Goal: Task Accomplishment & Management: Complete application form

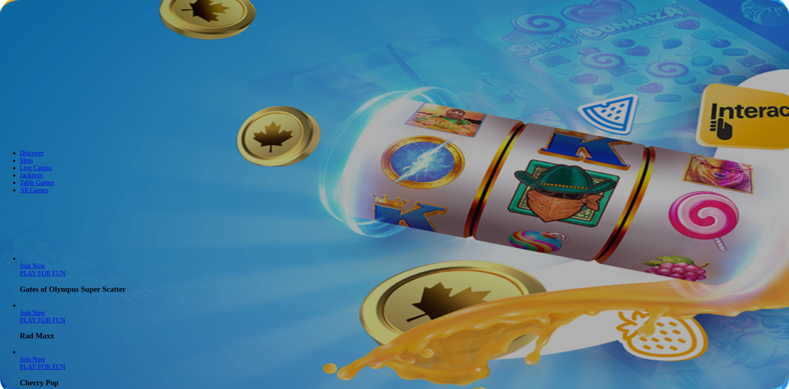
click at [51, 33] on span "Log in" at bounding box center [43, 30] width 15 height 6
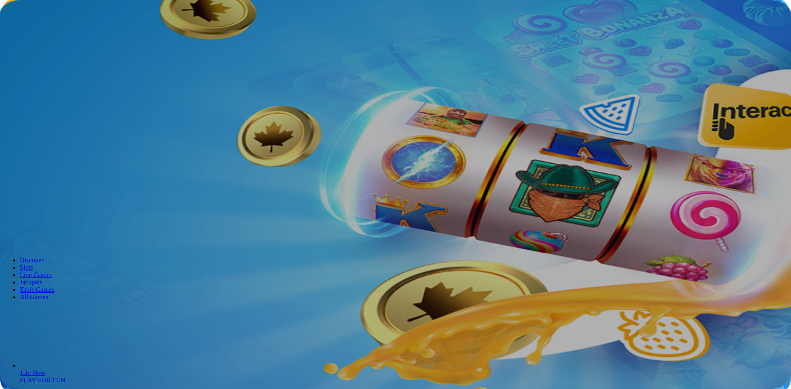
type input "**********"
click at [62, 120] on input "**********" at bounding box center [32, 124] width 58 height 8
click at [25, 166] on button "Log In" at bounding box center [14, 170] width 22 height 9
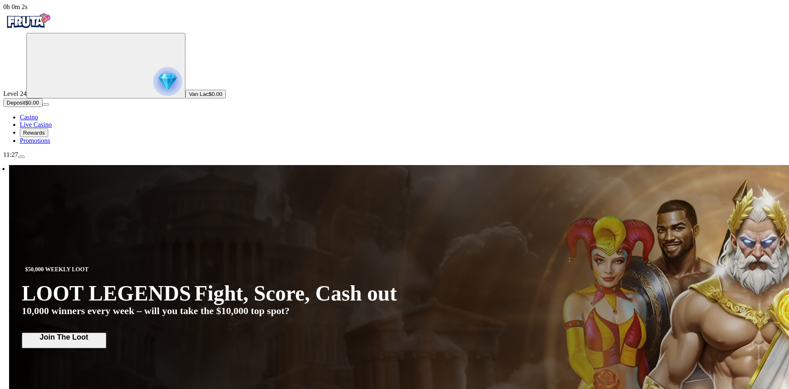
click at [21, 157] on span "menu icon" at bounding box center [21, 157] width 0 height 0
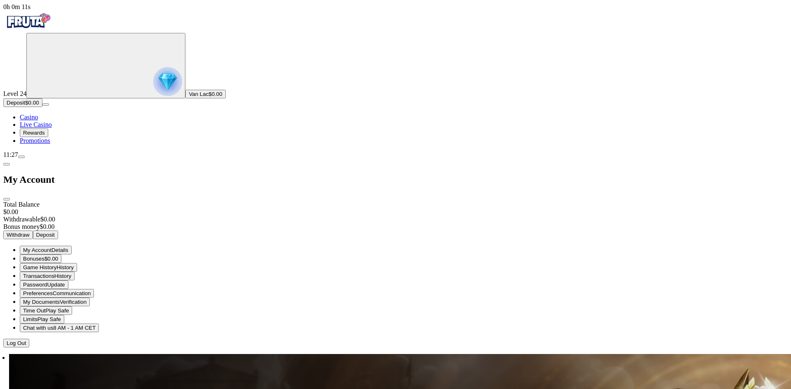
click at [86, 299] on span "My Documents Verification" at bounding box center [54, 302] width 63 height 6
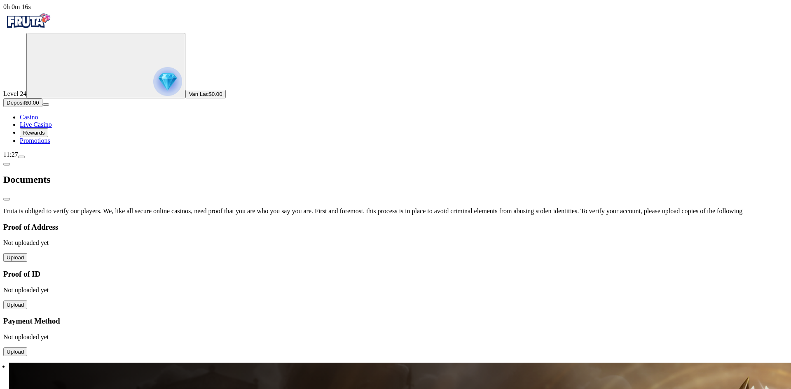
click at [24, 302] on span "Upload" at bounding box center [15, 305] width 17 height 6
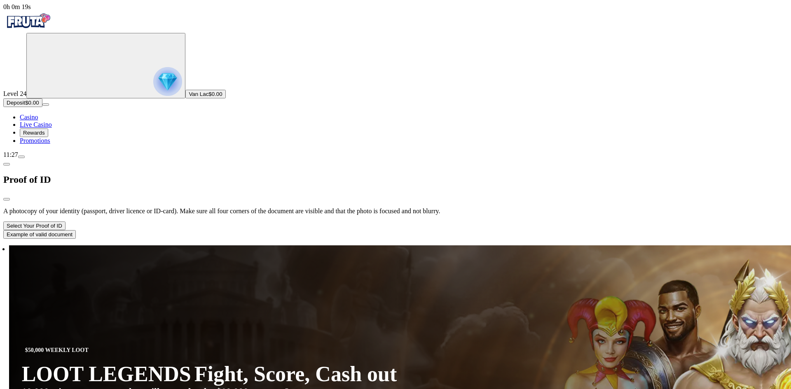
click at [65, 222] on button "Select Your Proof of ID" at bounding box center [34, 226] width 62 height 9
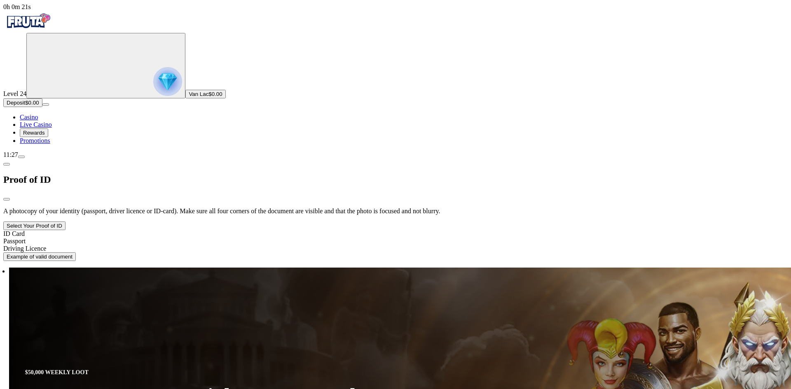
click at [166, 245] on div "Driving Licence" at bounding box center [395, 248] width 784 height 7
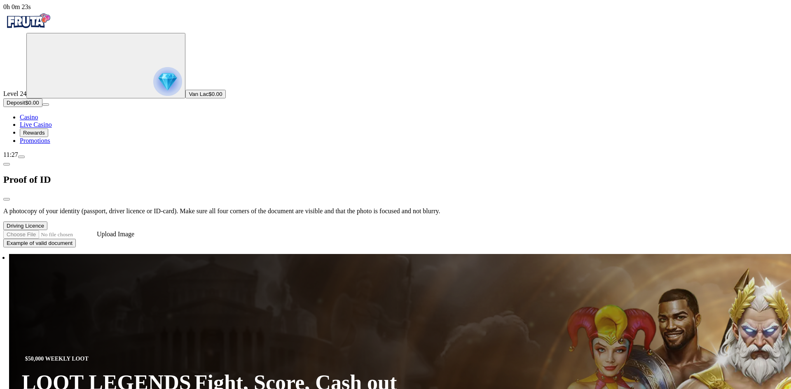
click at [134, 231] on label "Upload Image" at bounding box center [115, 234] width 37 height 7
click at [97, 230] on input "Upload Image" at bounding box center [49, 234] width 93 height 9
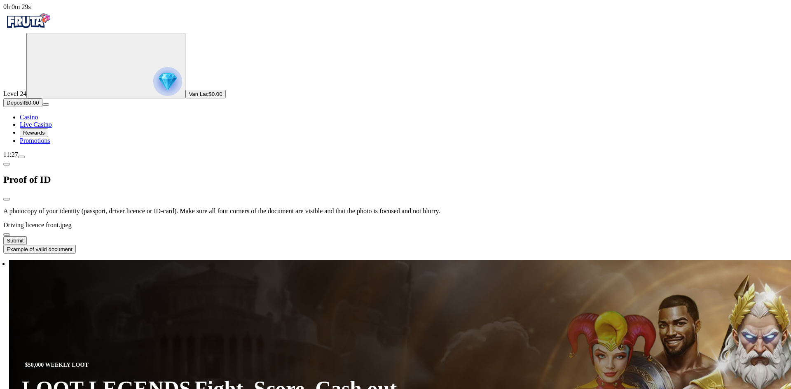
click at [27, 236] on button "Submit" at bounding box center [14, 240] width 23 height 9
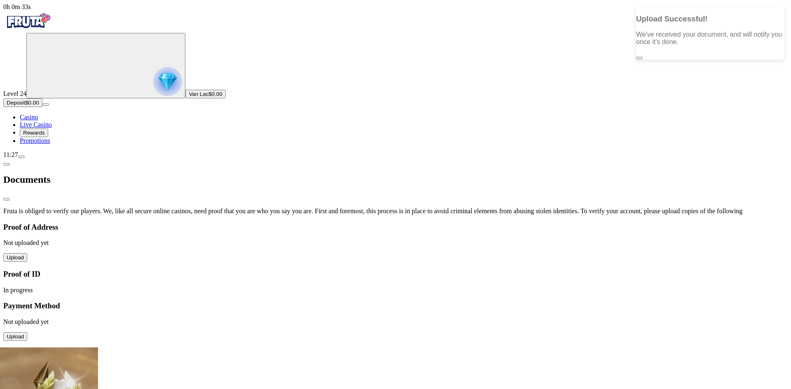
click at [24, 254] on span "Upload" at bounding box center [15, 257] width 17 height 6
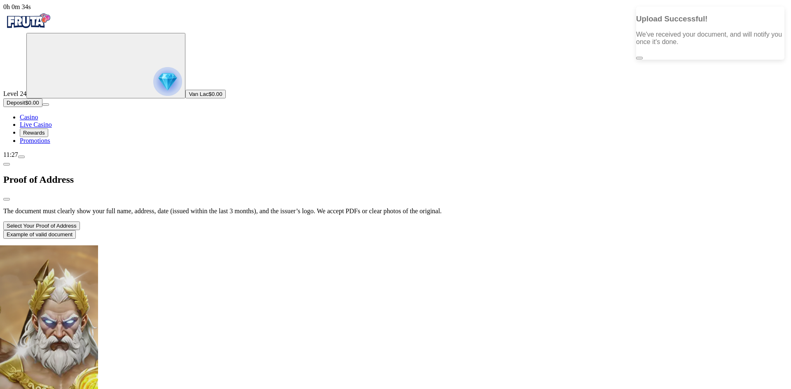
click at [80, 222] on button "Select Your Proof of Address" at bounding box center [41, 226] width 77 height 9
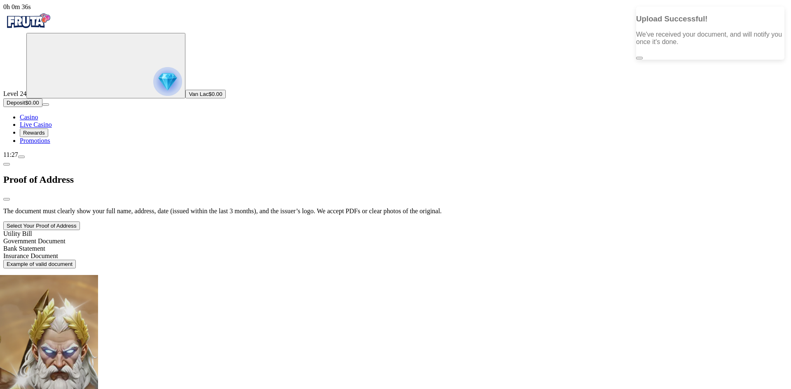
click at [169, 245] on div "Bank Statement" at bounding box center [395, 248] width 784 height 7
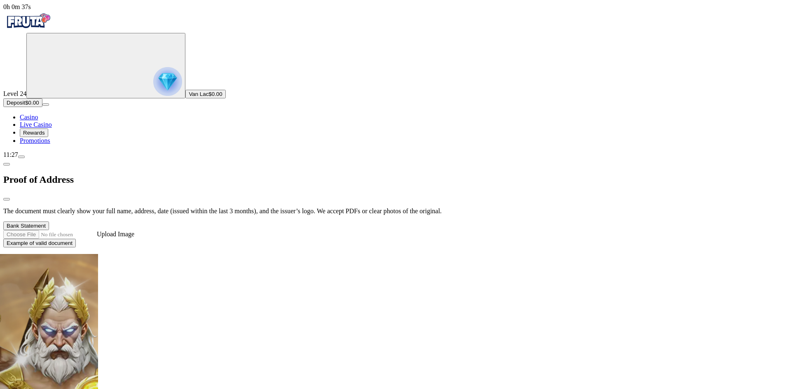
click at [179, 208] on div "The document must clearly show your full name, address, date (issued within the…" at bounding box center [395, 228] width 784 height 40
click at [134, 231] on span "Upload Image" at bounding box center [115, 234] width 37 height 7
click at [97, 230] on input "Upload Image" at bounding box center [49, 234] width 93 height 9
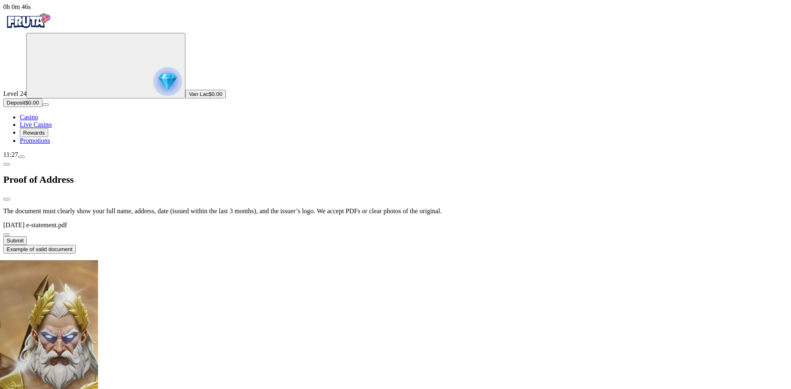
click at [27, 236] on button "Submit" at bounding box center [14, 240] width 23 height 9
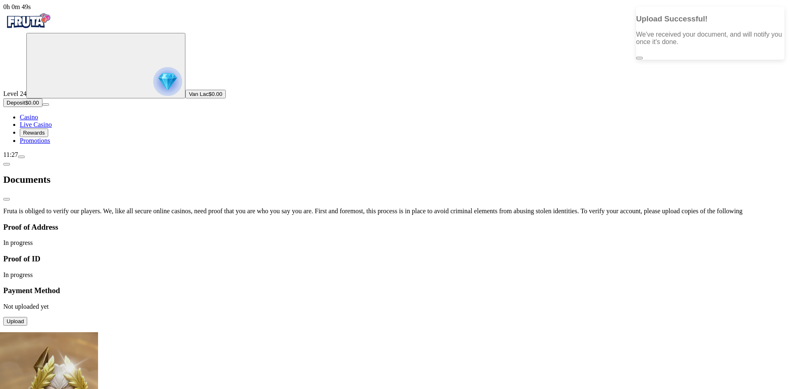
click at [24, 318] on span "Upload" at bounding box center [15, 321] width 17 height 6
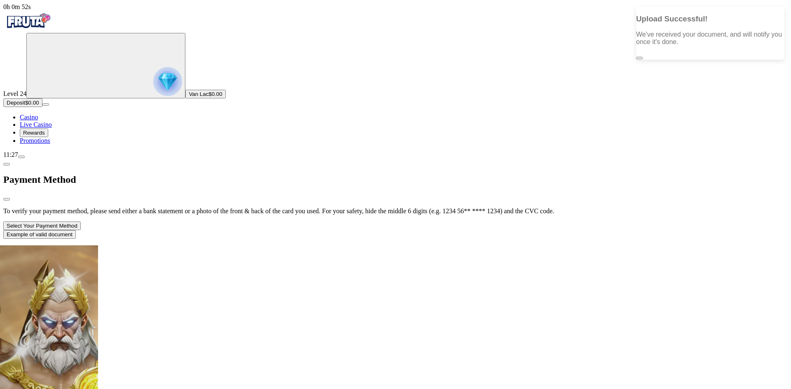
click at [81, 222] on button "Select Your Payment Method" at bounding box center [41, 226] width 77 height 9
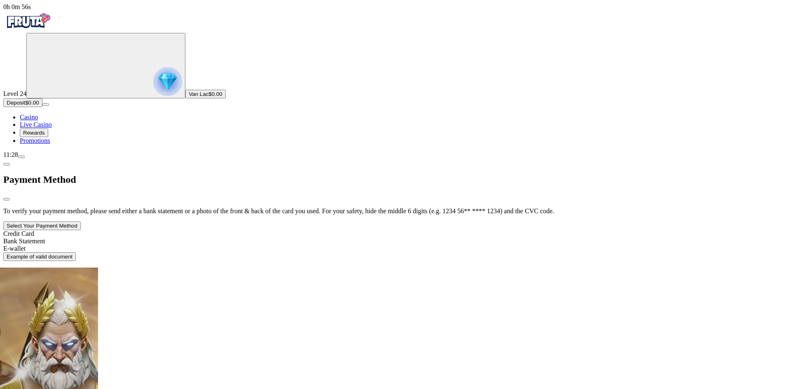
click at [164, 230] on div "Credit Card" at bounding box center [395, 233] width 784 height 7
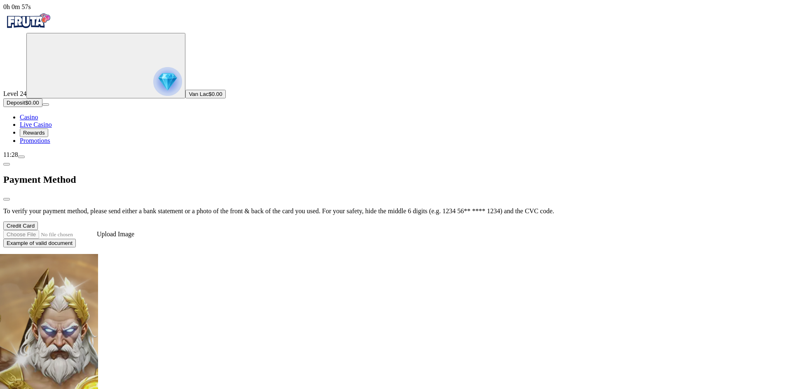
click at [134, 231] on span "Upload Image" at bounding box center [115, 234] width 37 height 7
click at [97, 230] on input "Upload Image" at bounding box center [49, 234] width 93 height 9
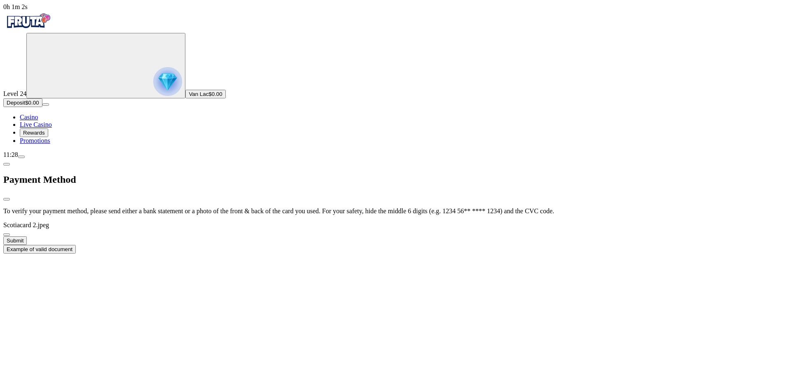
click at [27, 236] on button "Submit" at bounding box center [14, 240] width 23 height 9
